Goal: Task Accomplishment & Management: Use online tool/utility

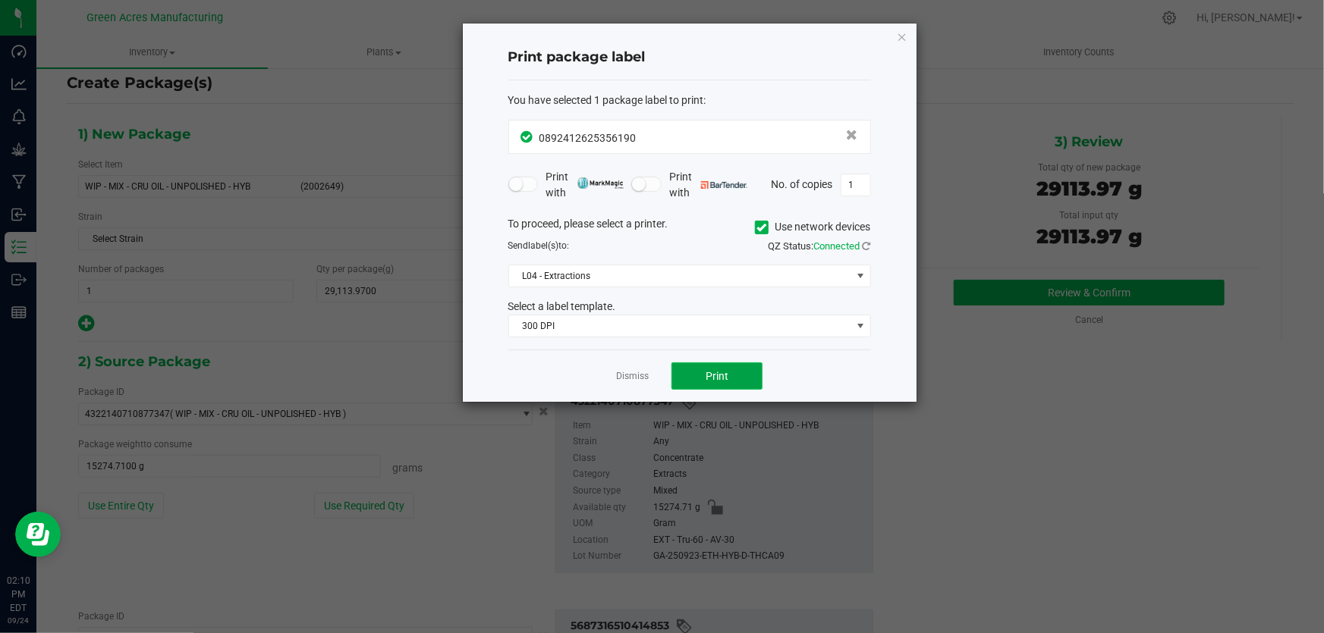
click at [725, 381] on span "Print" at bounding box center [716, 376] width 23 height 12
click at [627, 376] on link "Dismiss" at bounding box center [632, 376] width 33 height 13
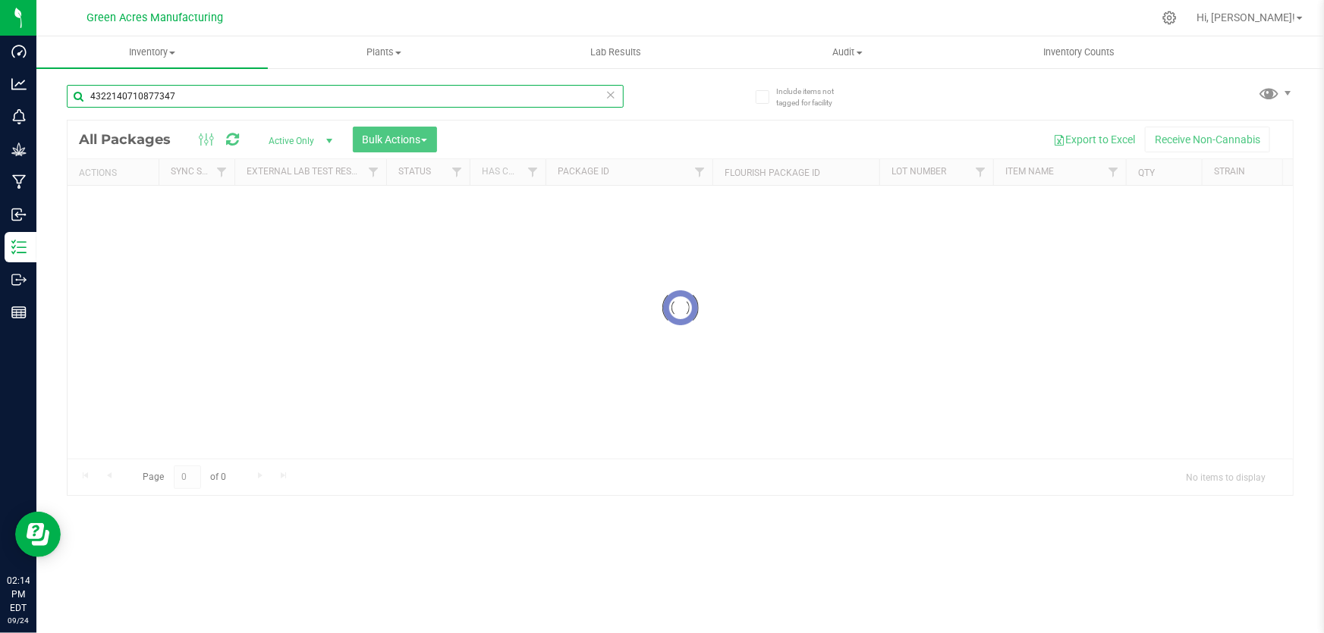
click at [215, 98] on input "4322140710877347" at bounding box center [345, 96] width 557 height 23
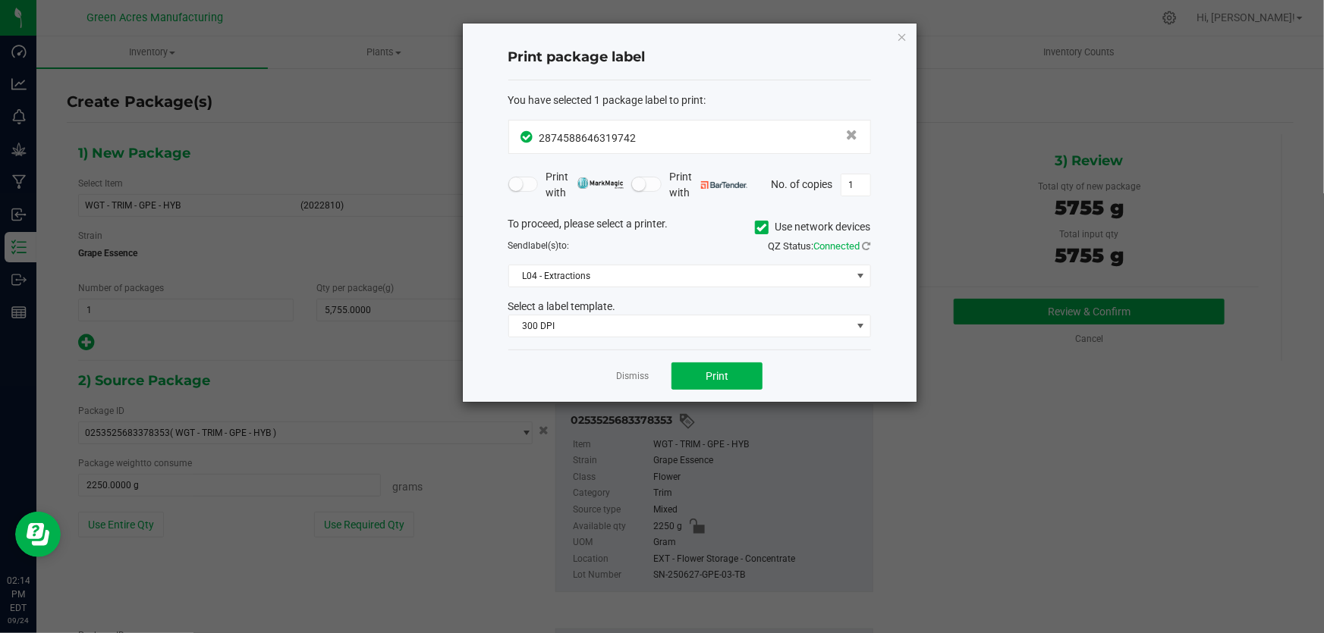
scroll to position [88, 0]
